Goal: Submit feedback/report problem

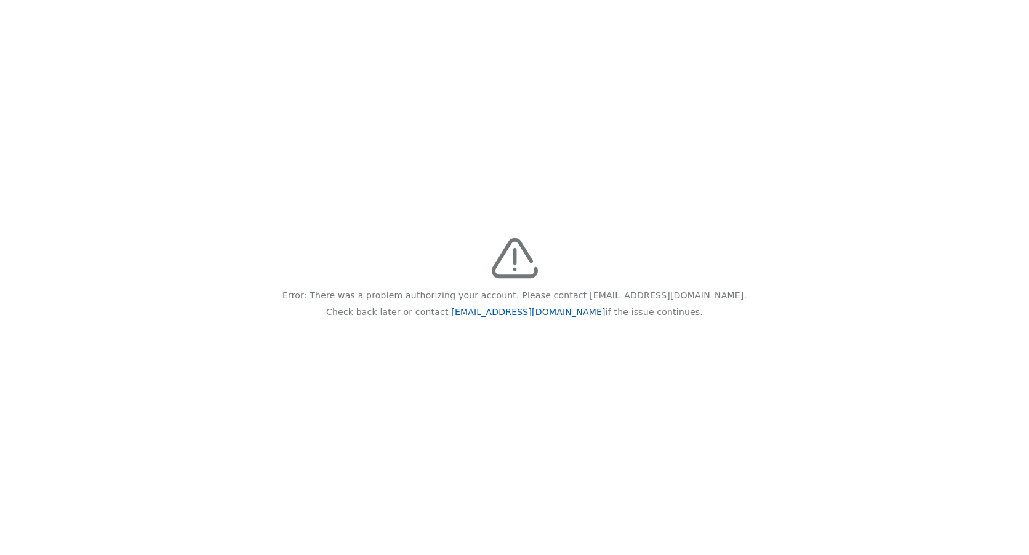
click at [539, 314] on link "[EMAIL_ADDRESS][DOMAIN_NAME]" at bounding box center [528, 312] width 154 height 10
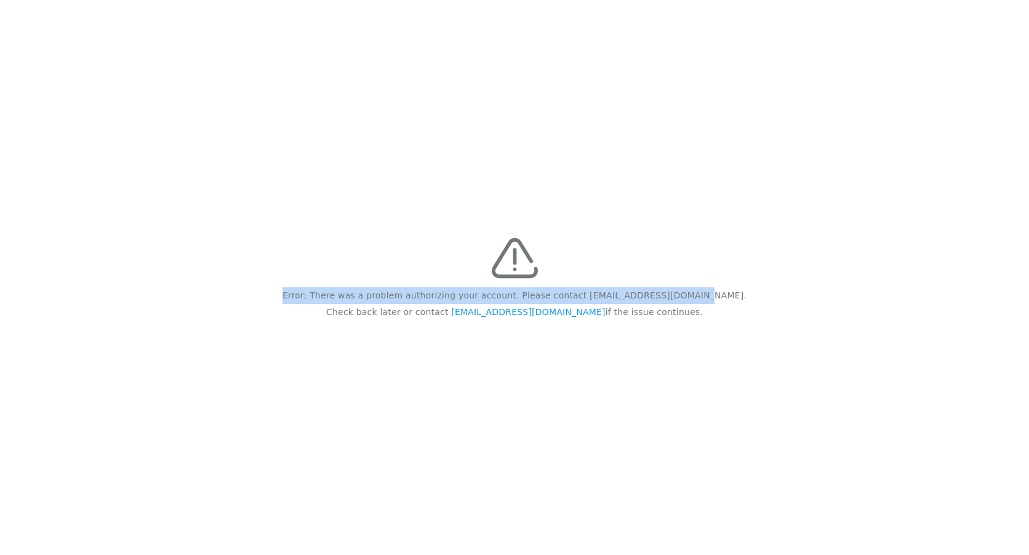
drag, startPoint x: 332, startPoint y: 295, endPoint x: 764, endPoint y: 296, distance: 432.2
click at [764, 296] on div "Error: There was a problem authorizing your account. Please contact [EMAIL_ADDR…" at bounding box center [514, 277] width 1029 height 555
copy p "Error: There was a problem authorizing your account. Please contact [EMAIL_ADDR…"
